Goal: Task Accomplishment & Management: Use online tool/utility

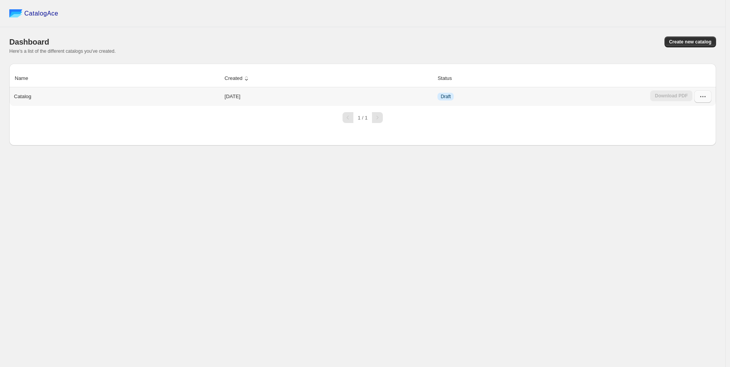
click at [700, 98] on icon "button" at bounding box center [703, 97] width 8 height 8
click at [705, 101] on button "button" at bounding box center [703, 96] width 17 height 12
click at [682, 160] on button "Edit" at bounding box center [703, 166] width 44 height 12
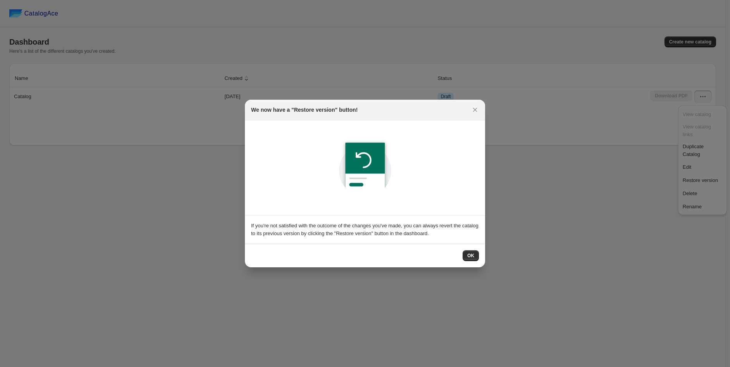
click at [482, 250] on div "OK" at bounding box center [365, 255] width 240 height 24
click at [477, 250] on button "OK" at bounding box center [471, 255] width 16 height 11
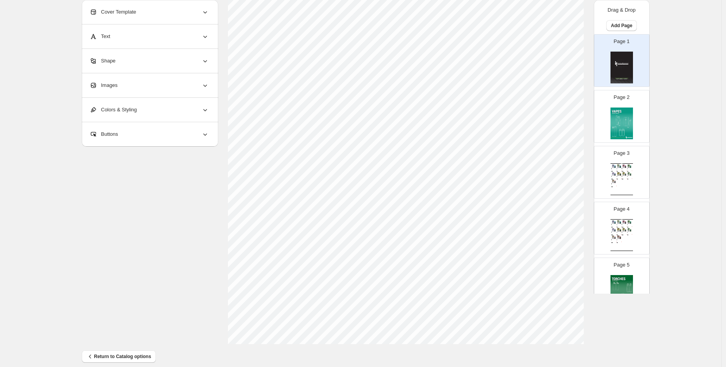
scroll to position [195, 0]
click at [638, 134] on div "Page 2" at bounding box center [621, 116] width 55 height 52
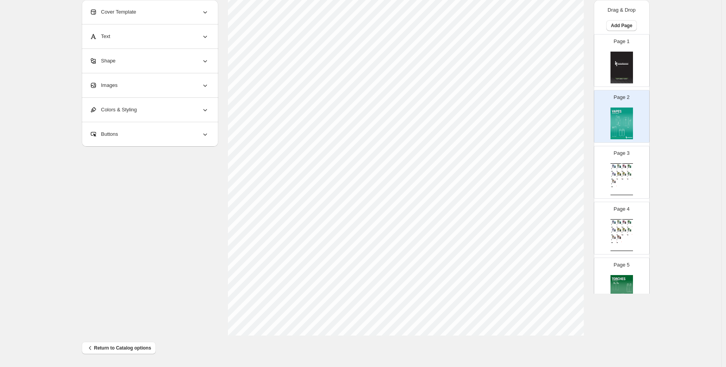
click at [639, 191] on div "Page 3 Wholesale Product Catalog Esco Bars - Blue Razz - Federal Blue Razz Esco…" at bounding box center [621, 172] width 55 height 52
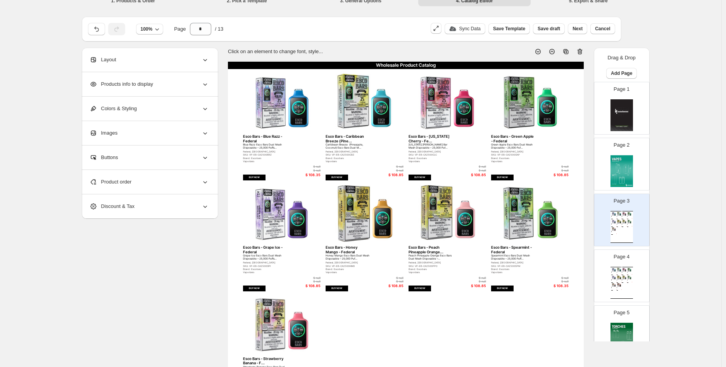
scroll to position [0, 0]
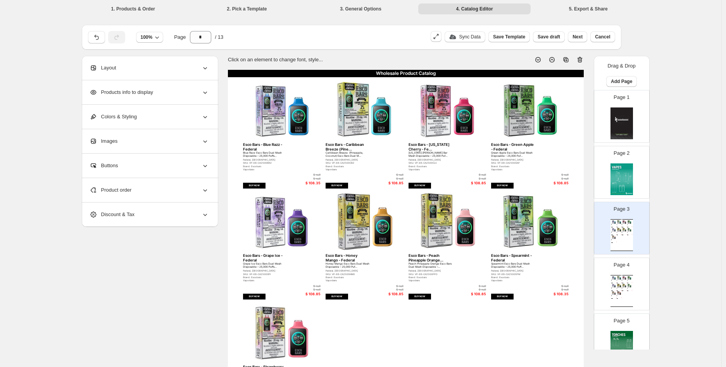
click at [619, 286] on img at bounding box center [619, 285] width 5 height 4
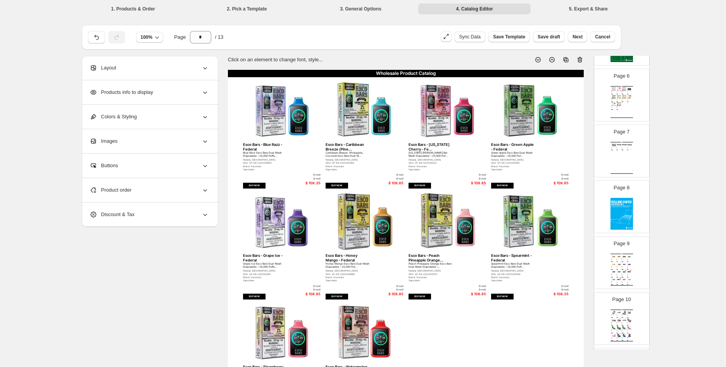
scroll to position [301, 0]
click at [617, 143] on img at bounding box center [619, 144] width 5 height 4
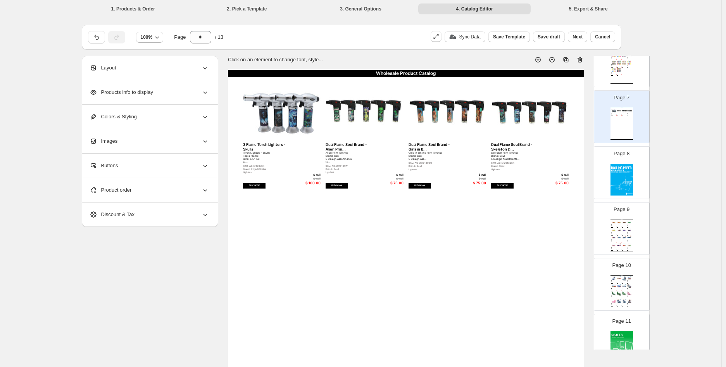
scroll to position [344, 0]
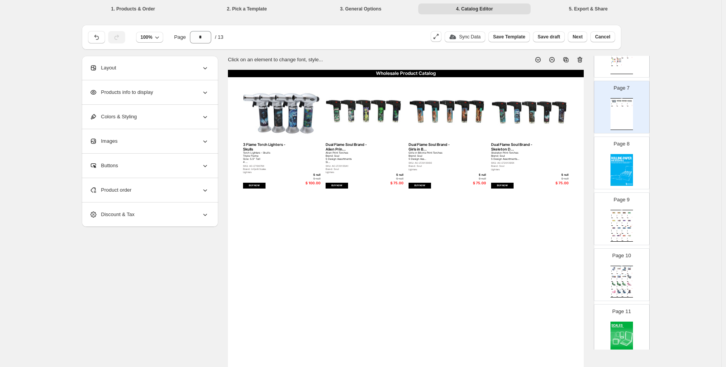
click at [622, 272] on div "Brand: Elements" at bounding box center [623, 272] width 3 height 0
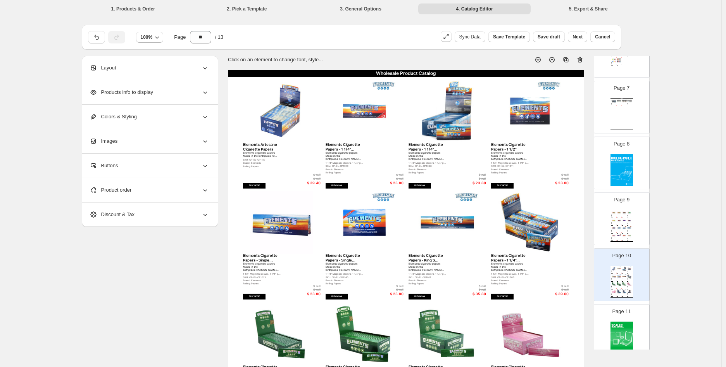
click at [631, 238] on div "Wholesale Product Catalog Juicy Jay's - Jamaican Rum - 1 1/... Juicy [PERSON_NA…" at bounding box center [621, 226] width 22 height 32
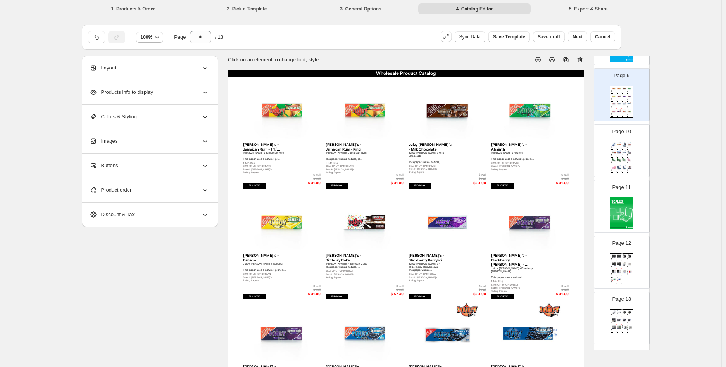
scroll to position [483, 0]
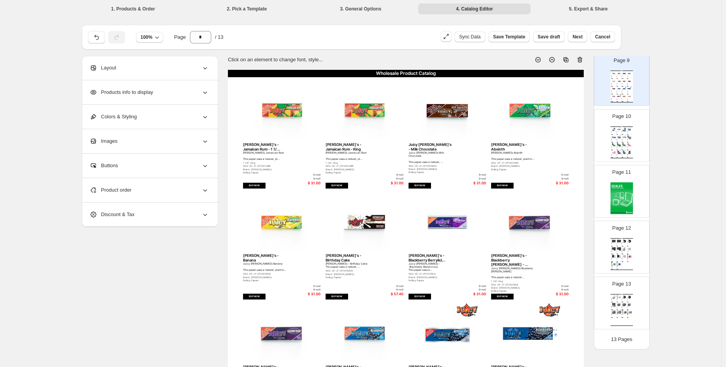
click at [626, 190] on img at bounding box center [621, 198] width 22 height 32
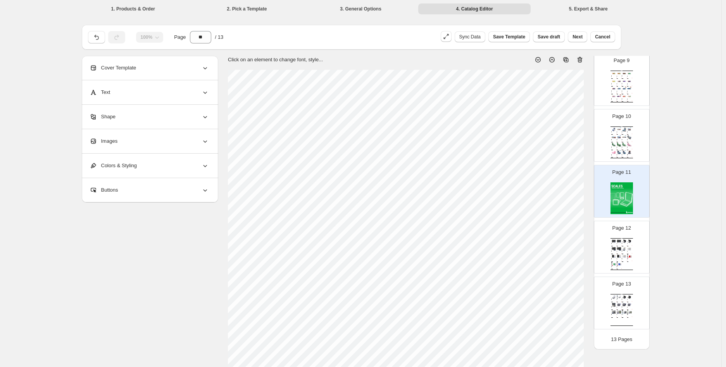
click at [598, 141] on div "Page 10 Wholesale Product Catalog Elements Artesano Cigarette Papers Elements c…" at bounding box center [618, 132] width 49 height 52
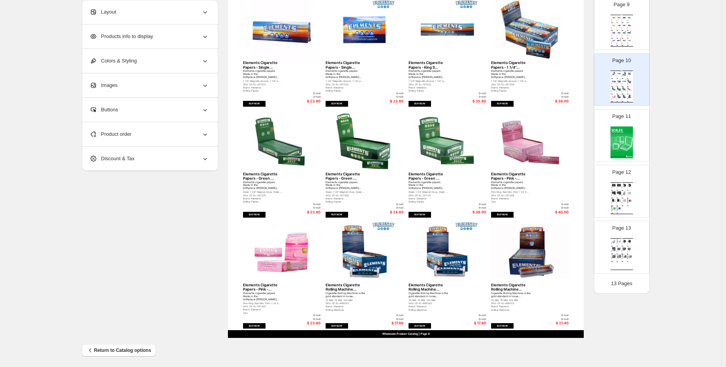
scroll to position [195, 0]
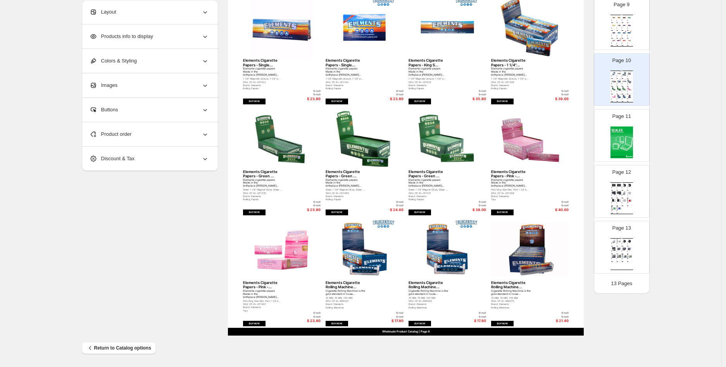
click at [618, 209] on img at bounding box center [619, 208] width 3 height 4
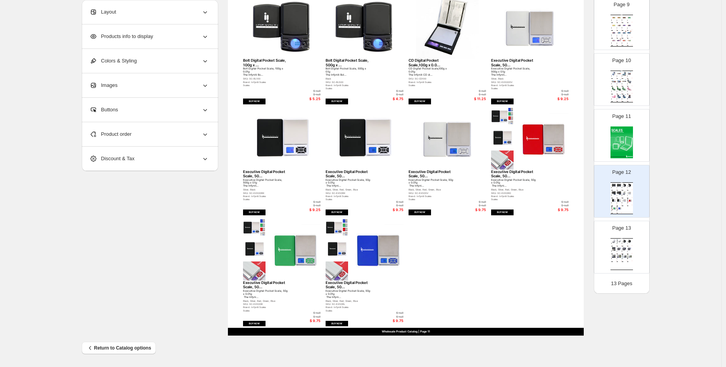
click at [602, 259] on div "Page 13 Wholesale Product Catalog Cheech and Chong CD, Licensed Digi... Cheech …" at bounding box center [618, 244] width 49 height 52
type input "**"
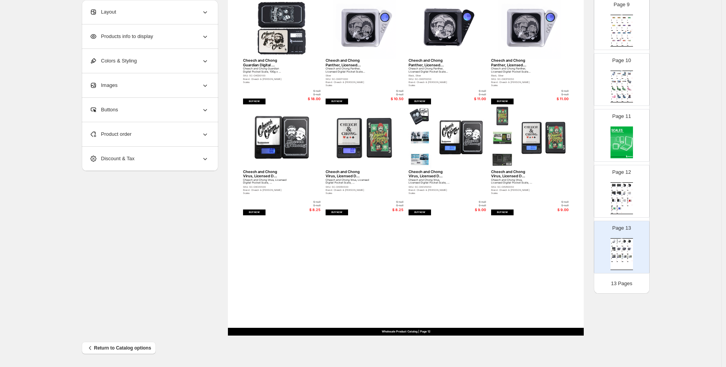
scroll to position [0, 0]
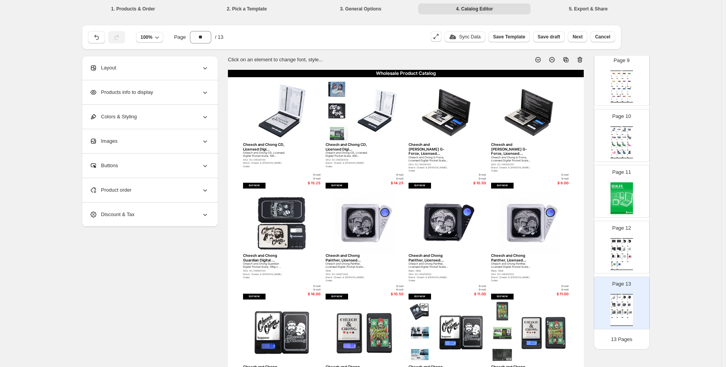
click at [320, 179] on div "$ null" at bounding box center [309, 178] width 22 height 3
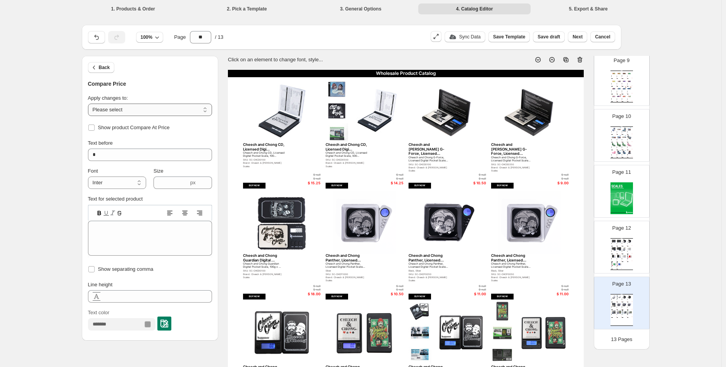
click at [180, 114] on select "**********" at bounding box center [150, 109] width 124 height 12
select select "**********"
click at [90, 103] on select "**********" at bounding box center [150, 109] width 124 height 12
click at [96, 49] on div "100% Page ** / 13 Sync Data Save Template Save draft Next Cancel" at bounding box center [351, 37] width 539 height 25
click at [96, 69] on icon "button" at bounding box center [94, 68] width 8 height 8
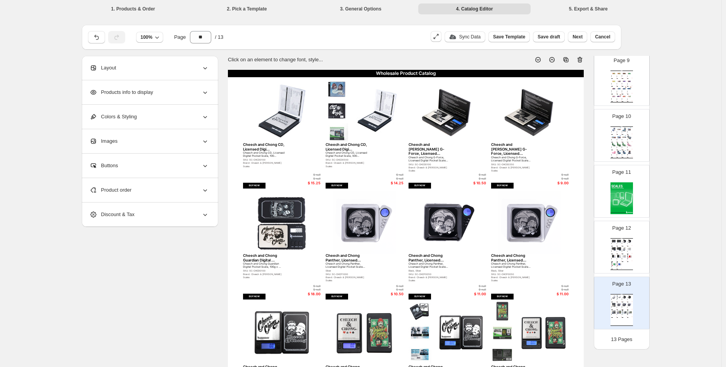
click at [321, 179] on div "$ null" at bounding box center [309, 178] width 22 height 3
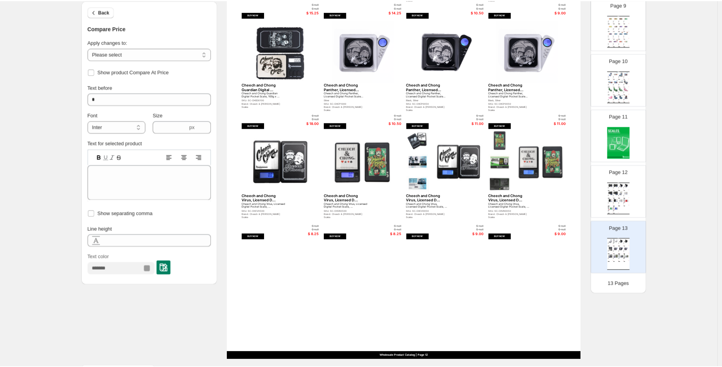
scroll to position [172, 0]
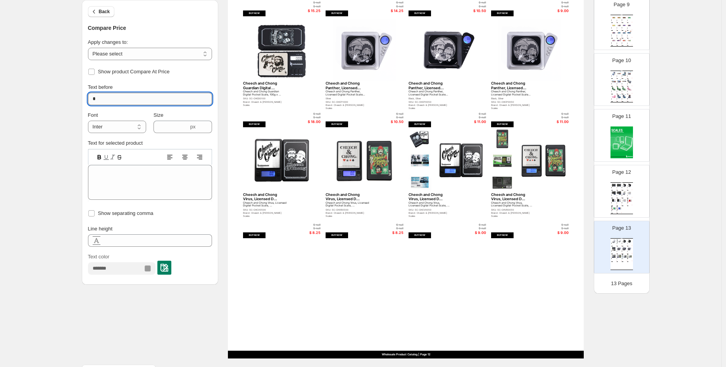
click at [165, 97] on input "*" at bounding box center [150, 99] width 124 height 12
